Goal: Browse casually

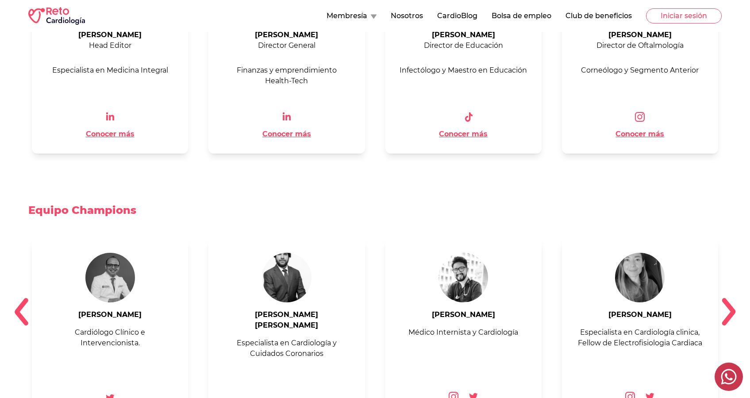
scroll to position [910, 0]
click at [723, 297] on img at bounding box center [729, 311] width 14 height 28
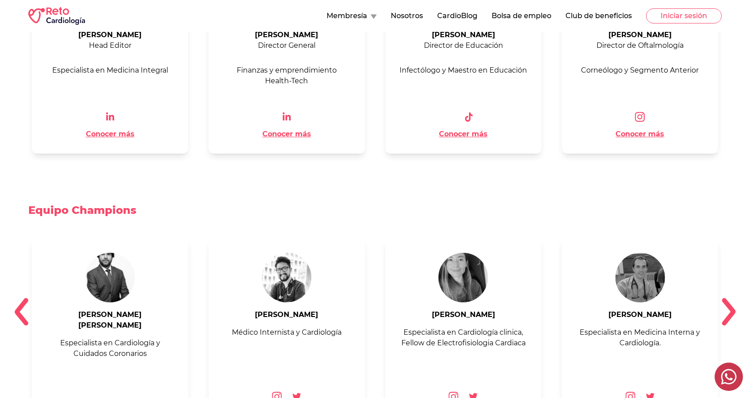
click at [723, 297] on img at bounding box center [729, 311] width 14 height 28
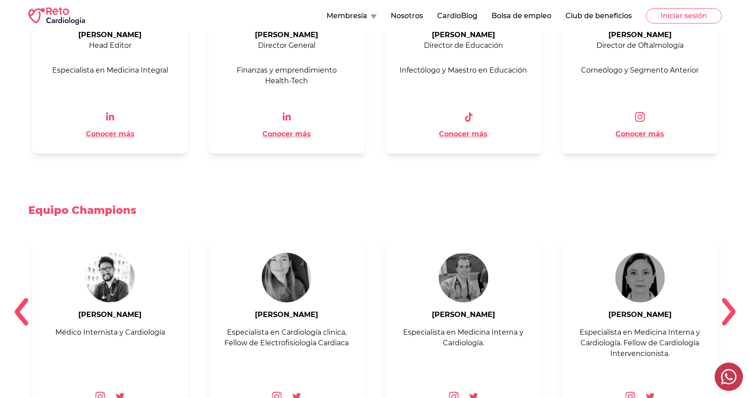
click at [728, 299] on img at bounding box center [729, 311] width 14 height 28
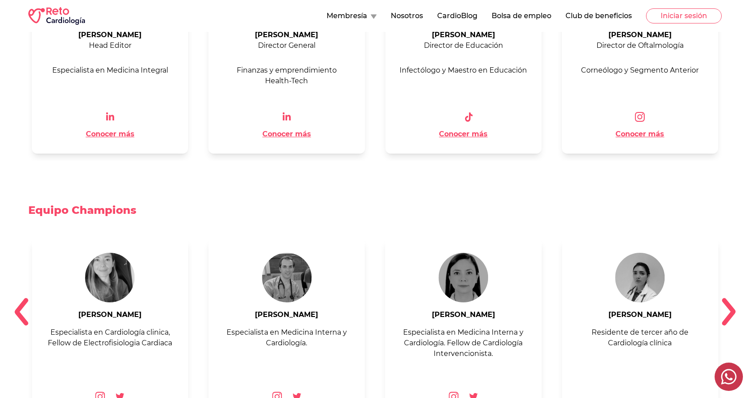
click at [728, 299] on img at bounding box center [729, 311] width 14 height 28
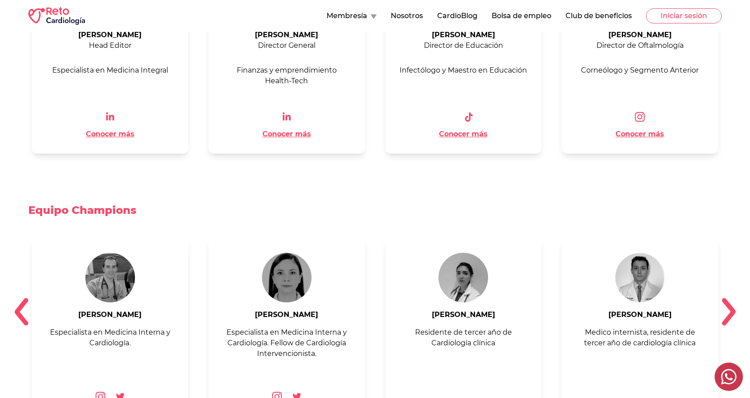
click at [728, 299] on img at bounding box center [729, 311] width 14 height 28
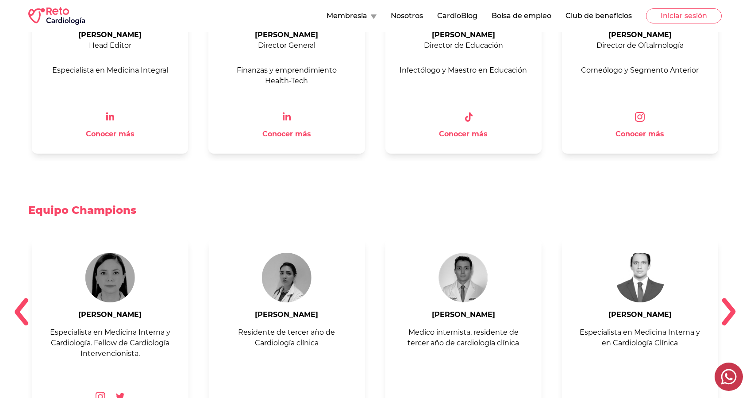
click at [728, 299] on img at bounding box center [729, 311] width 14 height 28
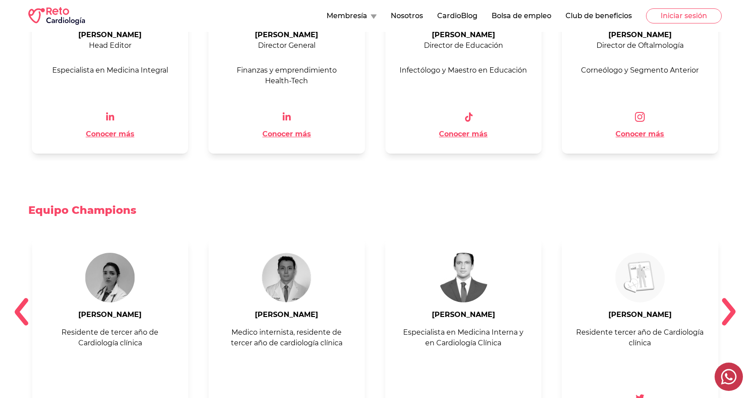
click at [728, 299] on img at bounding box center [729, 311] width 14 height 28
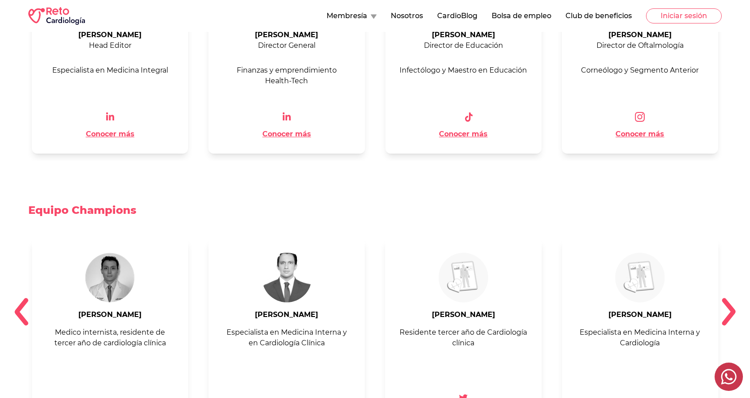
click at [728, 299] on img at bounding box center [729, 311] width 14 height 28
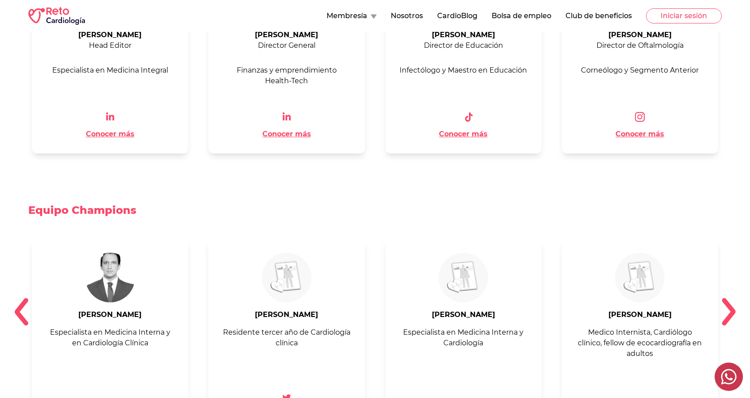
click at [728, 299] on img at bounding box center [729, 311] width 14 height 28
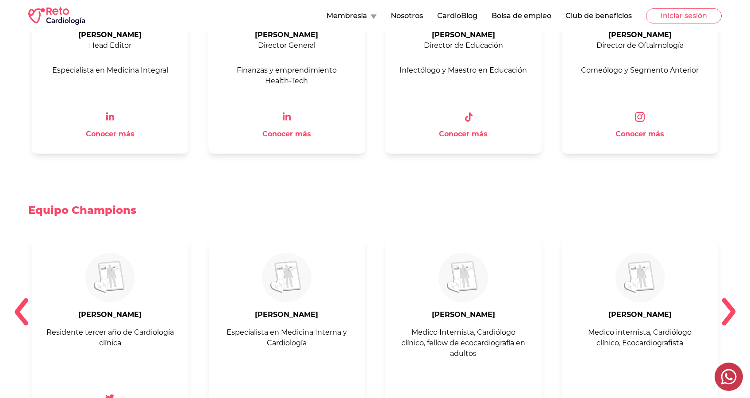
click at [728, 299] on img at bounding box center [729, 311] width 14 height 28
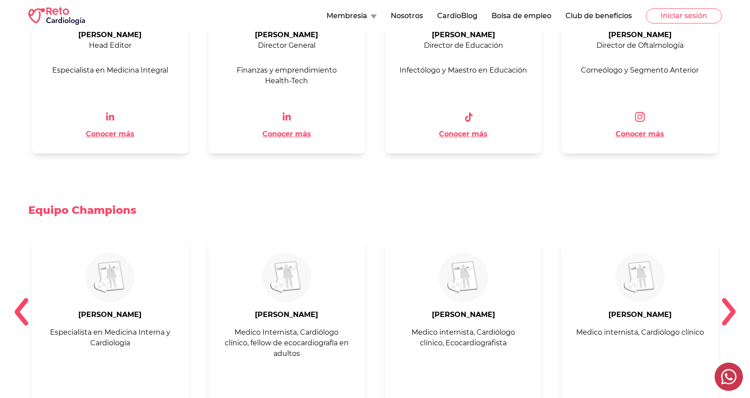
click at [728, 299] on img at bounding box center [729, 311] width 14 height 28
